Goal: Task Accomplishment & Management: Manage account settings

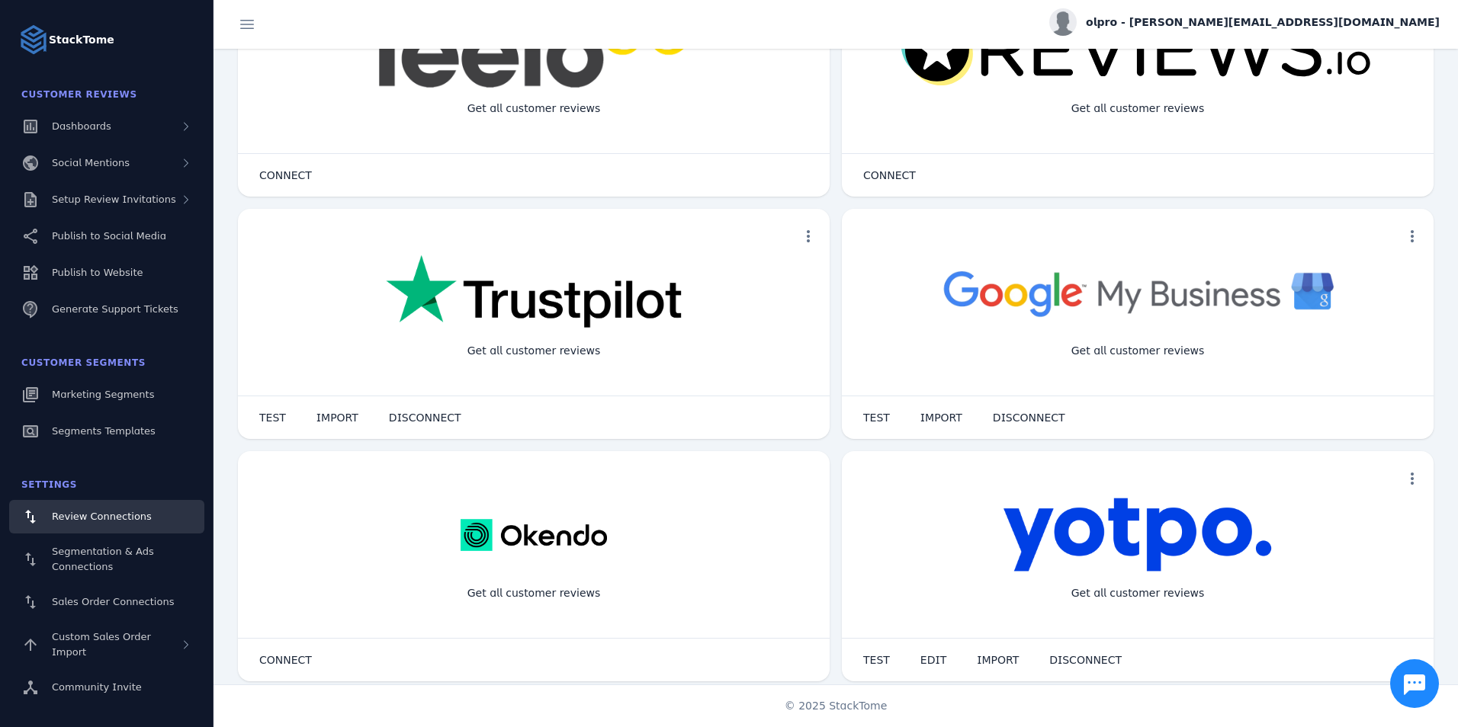
scroll to position [101, 0]
